Goal: Task Accomplishment & Management: Complete application form

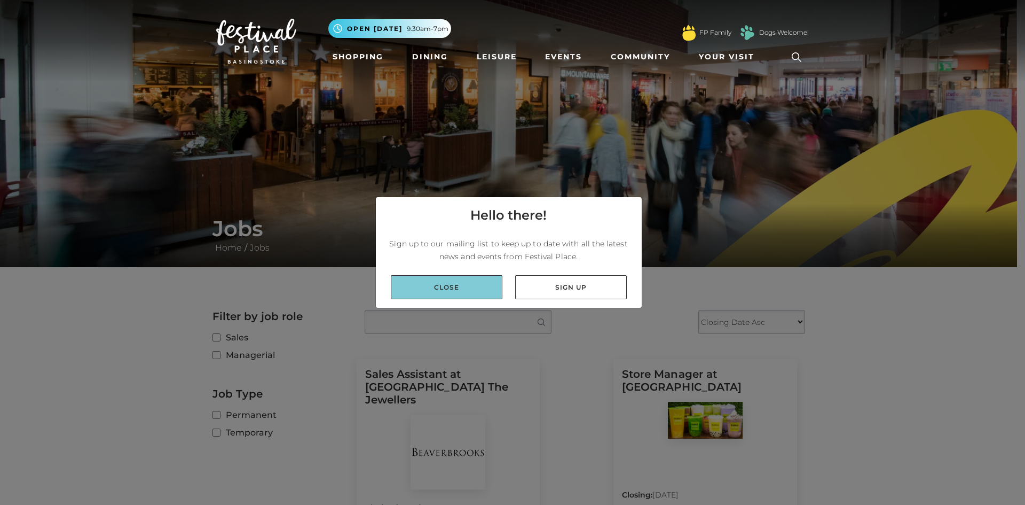
click at [444, 285] on link "Close" at bounding box center [447, 287] width 112 height 24
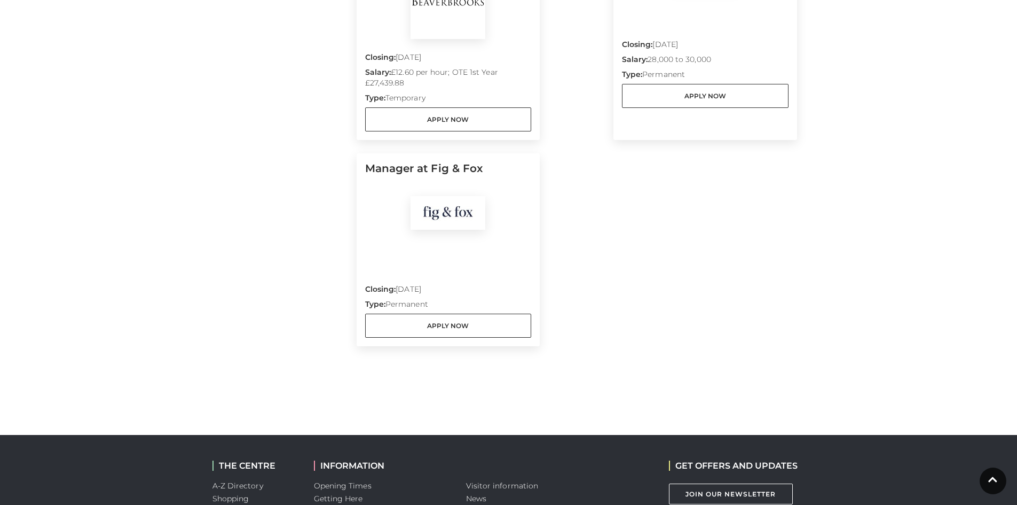
scroll to position [320, 0]
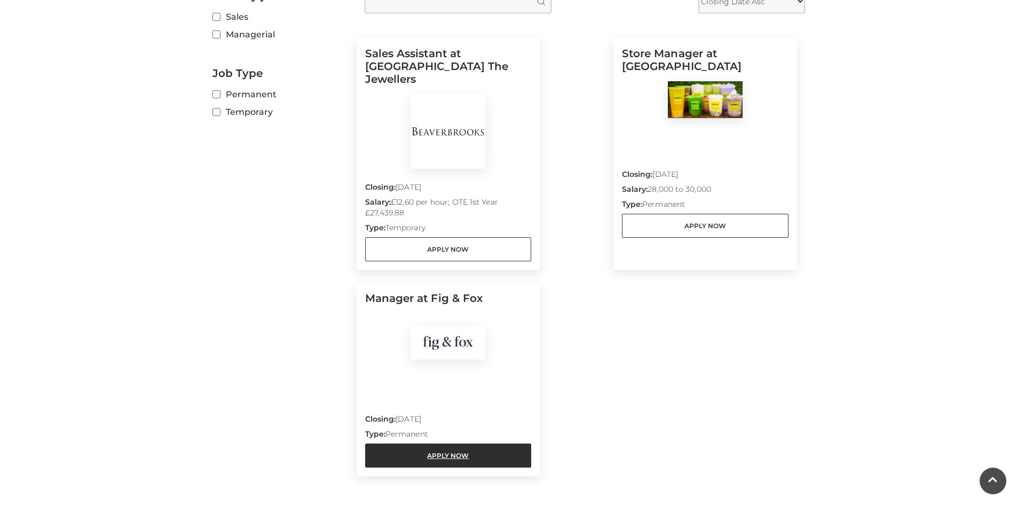
click at [437, 443] on link "Apply Now" at bounding box center [448, 455] width 167 height 24
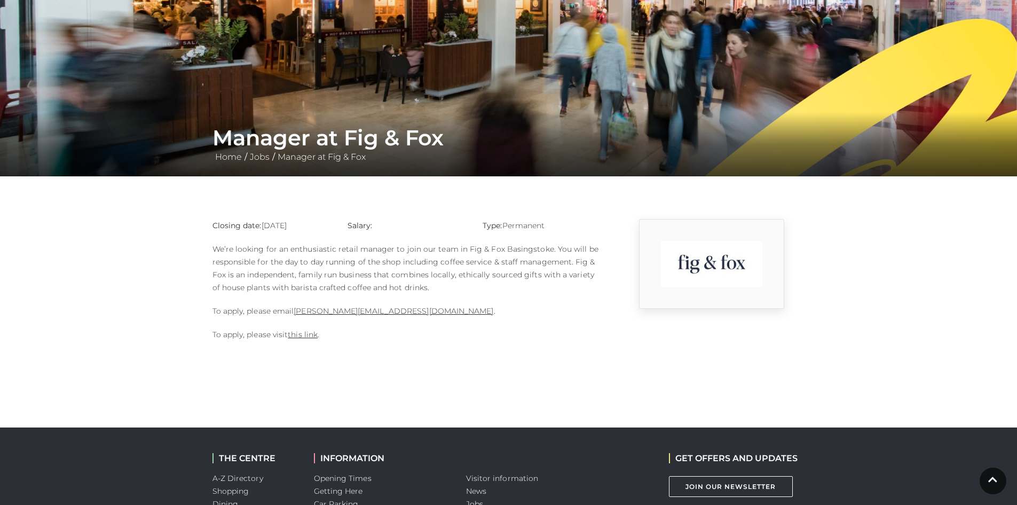
scroll to position [107, 0]
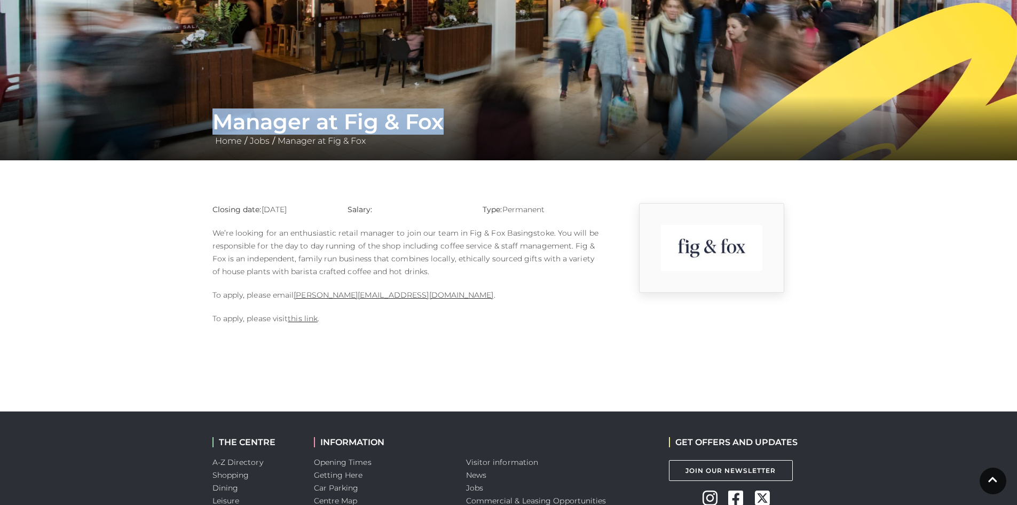
drag, startPoint x: 231, startPoint y: 126, endPoint x: 444, endPoint y: 130, distance: 212.6
click at [444, 130] on h1 "Manager at Fig & Fox" at bounding box center [509, 122] width 593 height 26
copy h1 "Manager at Fig & Fox"
